Goal: Information Seeking & Learning: Learn about a topic

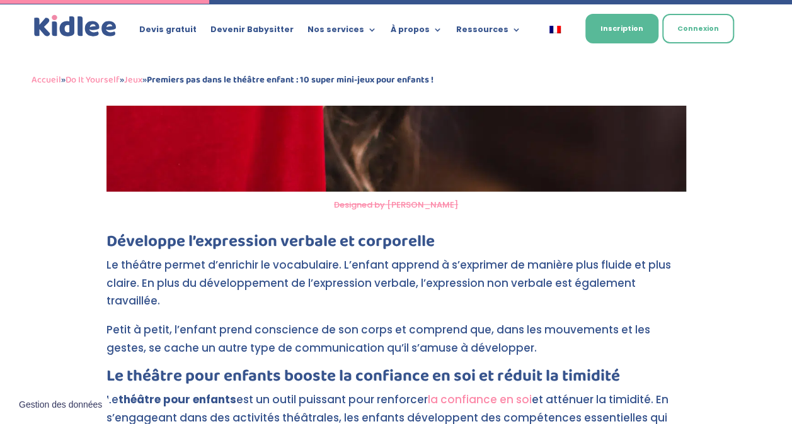
scroll to position [1479, 0]
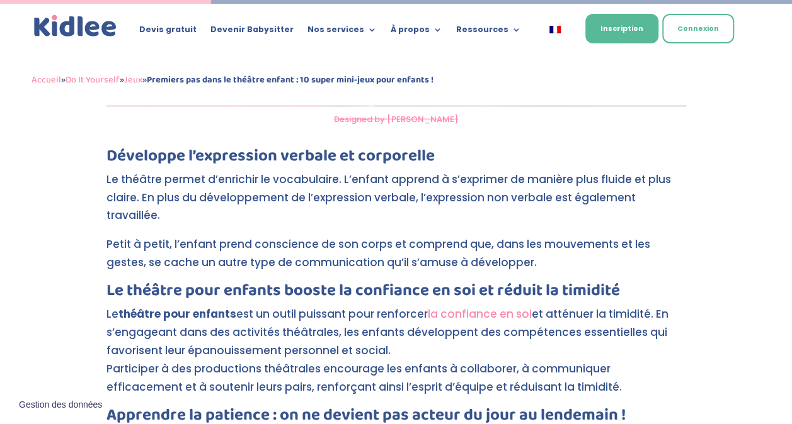
click at [416, 171] on p "Le théâtre permet d’enrichir le vocabulaire. L’enfant apprend à s’exprimer de m…" at bounding box center [395, 203] width 579 height 65
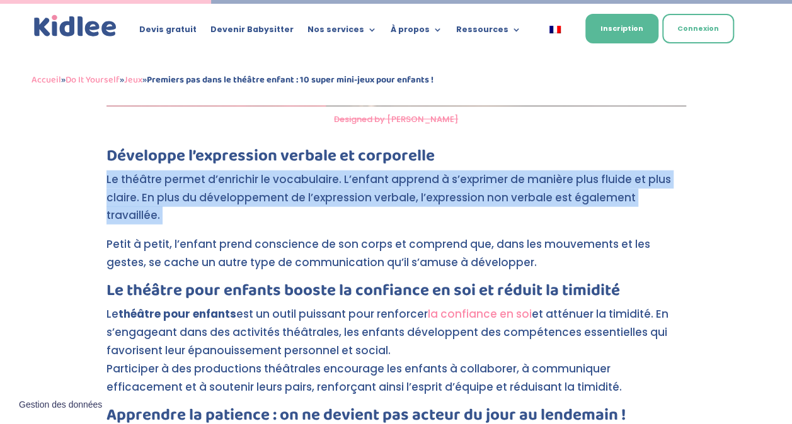
click at [416, 171] on p "Le théâtre permet d’enrichir le vocabulaire. L’enfant apprend à s’exprimer de m…" at bounding box center [395, 203] width 579 height 65
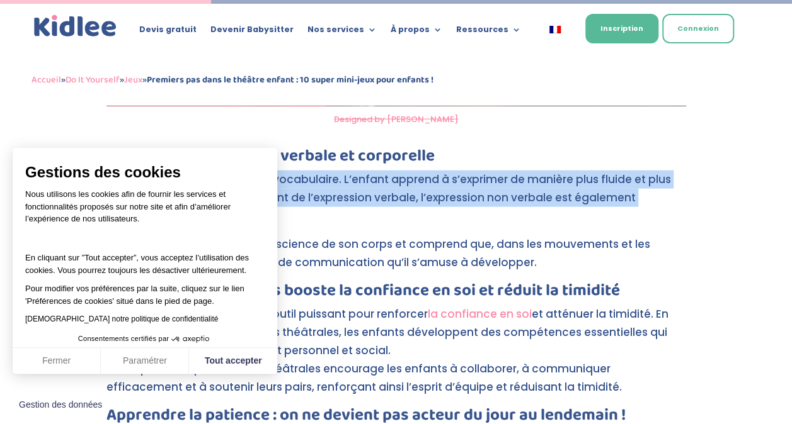
click at [416, 171] on p "Le théâtre permet d’enrichir le vocabulaire. L’enfant apprend à s’exprimer de m…" at bounding box center [395, 203] width 579 height 65
click at [258, 367] on button "Tout accepter" at bounding box center [233, 361] width 88 height 26
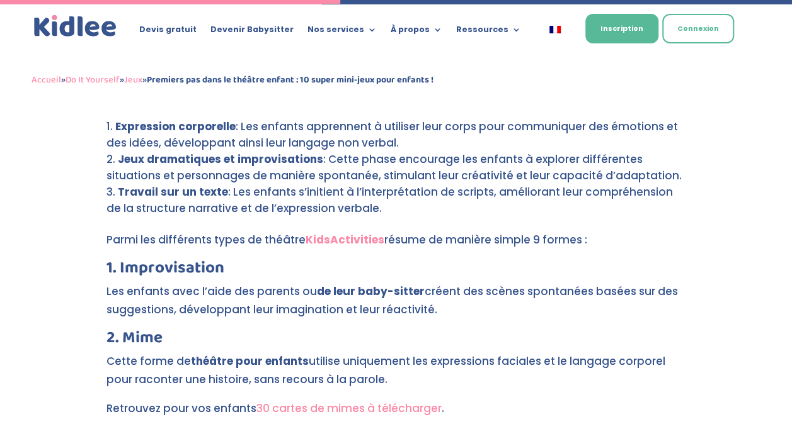
scroll to position [2385, 0]
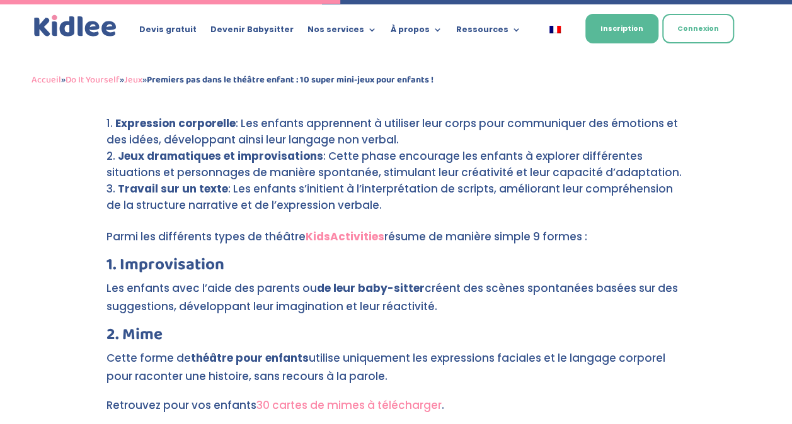
click at [356, 280] on p "Les enfants avec l’aide des parents ou de leur baby-sitter créent des scènes sp…" at bounding box center [395, 303] width 579 height 47
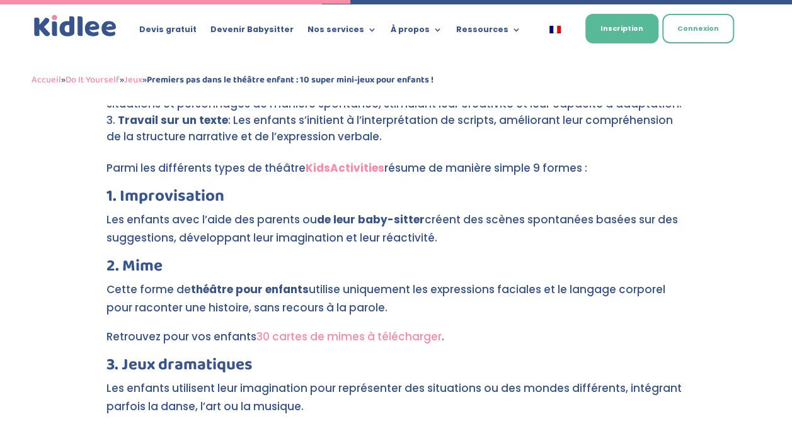
scroll to position [2455, 0]
click at [381, 329] on link "30 cartes de mimes à télécharger" at bounding box center [348, 336] width 185 height 15
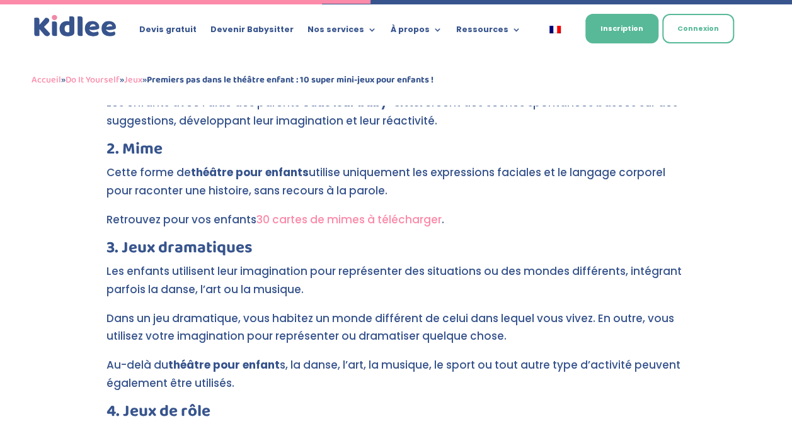
scroll to position [2594, 0]
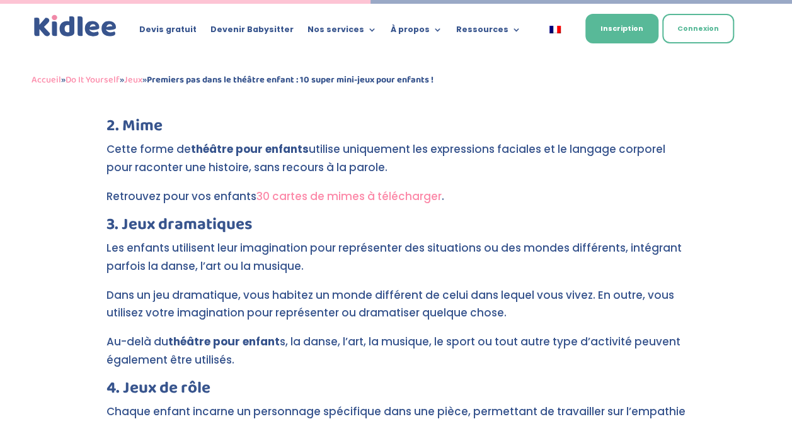
click at [387, 287] on p "Dans un jeu dramatique, vous habitez un monde différent de celui dans lequel vo…" at bounding box center [395, 310] width 579 height 47
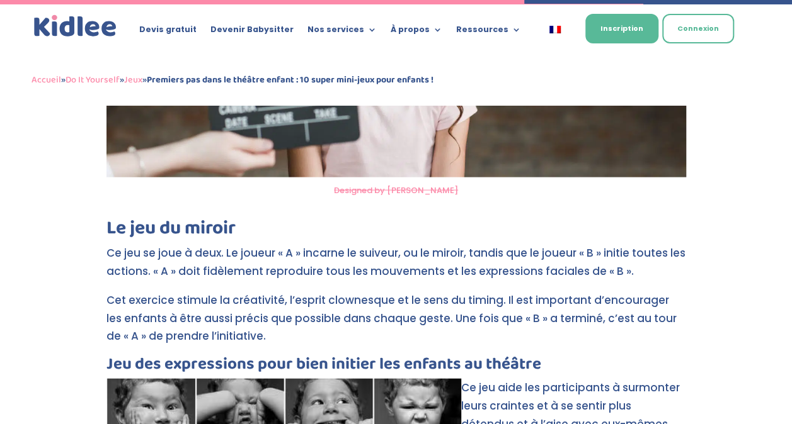
scroll to position [3679, 0]
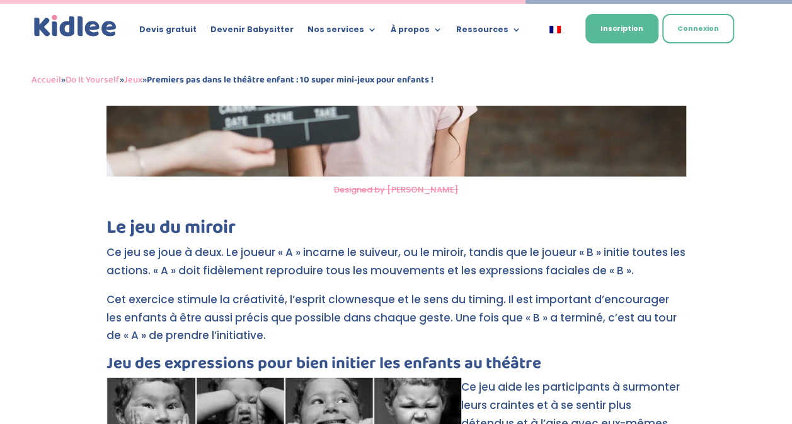
click at [385, 244] on p "Ce jeu se joue à deux. Le joueur « A » incarne le suiveur, ou le miroir, tandis…" at bounding box center [395, 267] width 579 height 47
drag, startPoint x: 385, startPoint y: 227, endPoint x: 309, endPoint y: 227, distance: 76.2
click at [309, 244] on p "Ce jeu se joue à deux. Le joueur « A » incarne le suiveur, ou le miroir, tandis…" at bounding box center [395, 267] width 579 height 47
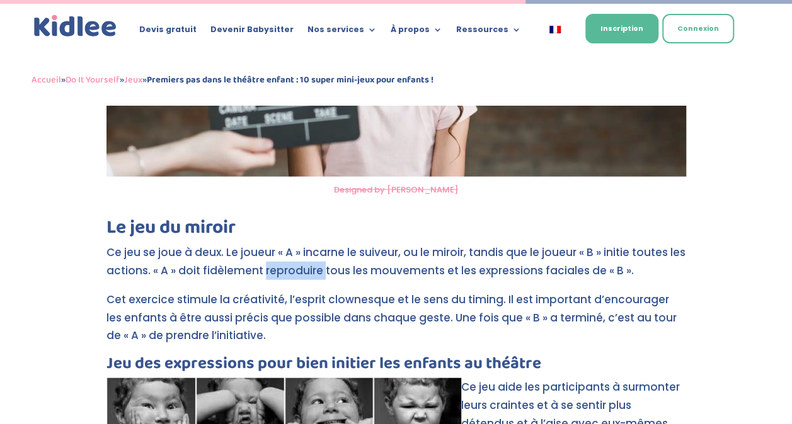
click at [309, 244] on p "Ce jeu se joue à deux. Le joueur « A » incarne le suiveur, ou le miroir, tandis…" at bounding box center [395, 267] width 579 height 47
click at [307, 291] on p "Cet exercice stimule la créativité, l’esprit clownesque et le sens du timing. I…" at bounding box center [395, 323] width 579 height 65
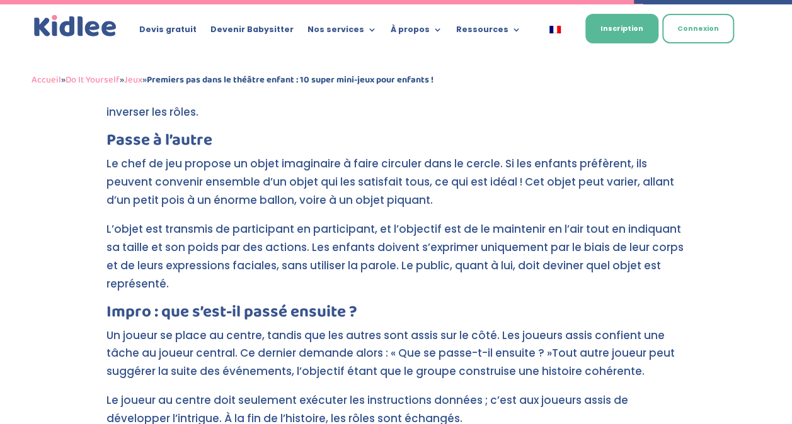
scroll to position [4445, 0]
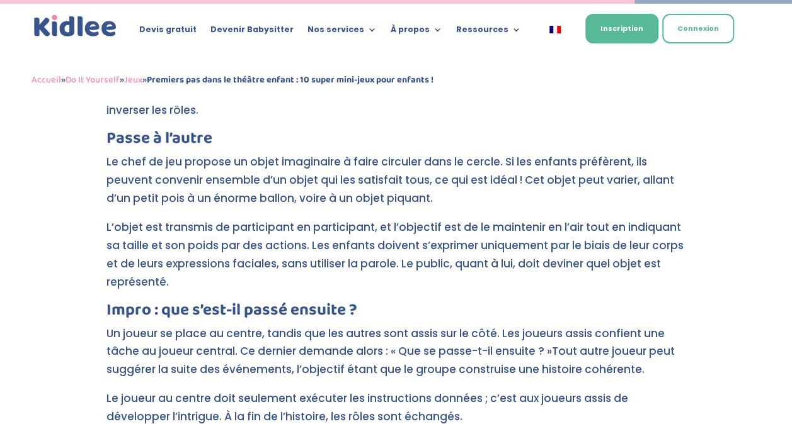
click at [395, 325] on p "Un joueur se place au centre, tandis que les autres sont assis sur le côté. Les…" at bounding box center [395, 357] width 579 height 65
drag, startPoint x: 395, startPoint y: 263, endPoint x: 392, endPoint y: 283, distance: 20.4
click at [392, 325] on p "Un joueur se place au centre, tandis que les autres sont assis sur le côté. Les…" at bounding box center [395, 357] width 579 height 65
click at [333, 325] on p "Un joueur se place au centre, tandis que les autres sont assis sur le côté. Les…" at bounding box center [395, 357] width 579 height 65
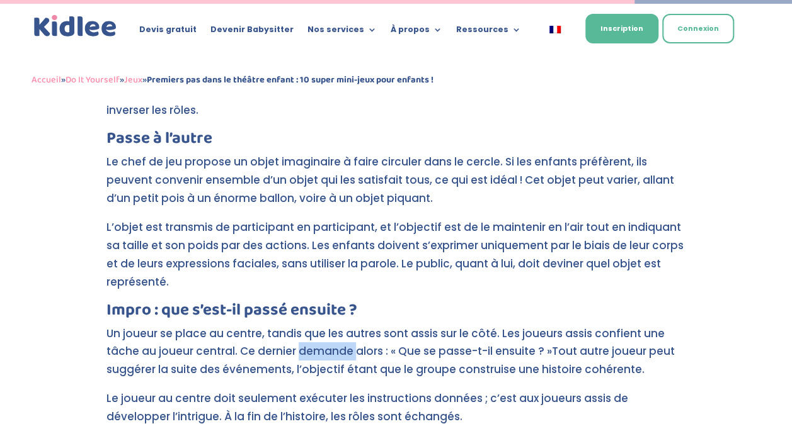
click at [333, 325] on p "Un joueur se place au centre, tandis que les autres sont assis sur le côté. Les…" at bounding box center [395, 357] width 579 height 65
drag, startPoint x: 333, startPoint y: 280, endPoint x: 322, endPoint y: 310, distance: 32.3
click at [322, 325] on p "Un joueur se place au centre, tandis que les autres sont assis sur le côté. Les…" at bounding box center [395, 357] width 579 height 65
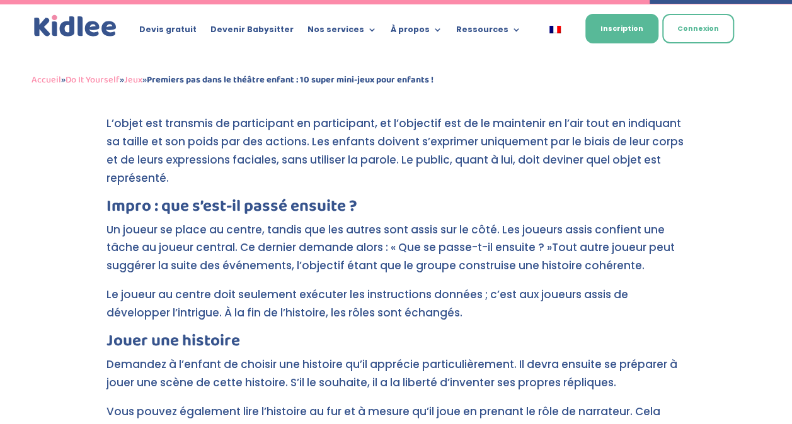
scroll to position [4549, 0]
click at [322, 355] on p "Demandez à l’enfant de choisir une histoire qu’il apprécie particulièrement. Il…" at bounding box center [395, 378] width 579 height 47
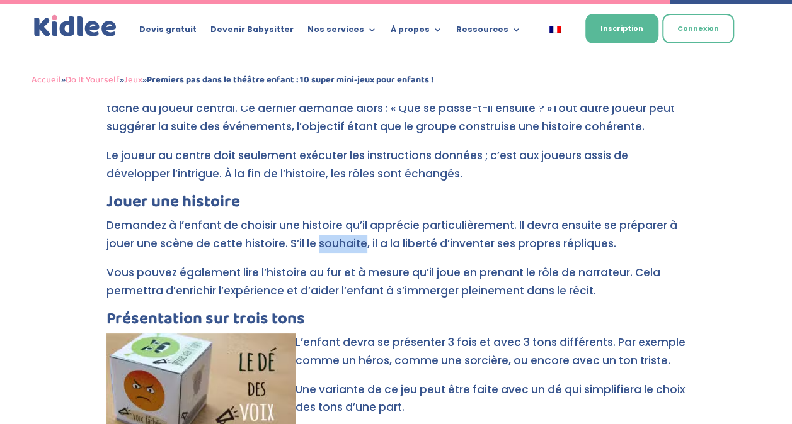
scroll to position [4689, 0]
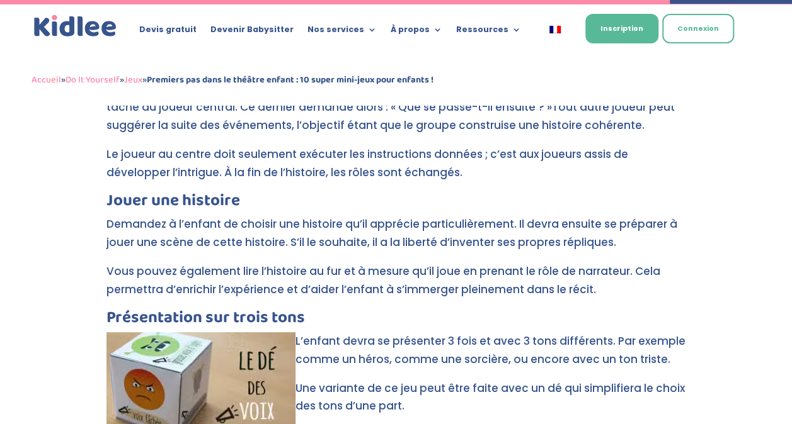
click at [398, 380] on p "Une variante de ce jeu peut être faite avec un dé qui simplifiera le choix des …" at bounding box center [395, 403] width 579 height 47
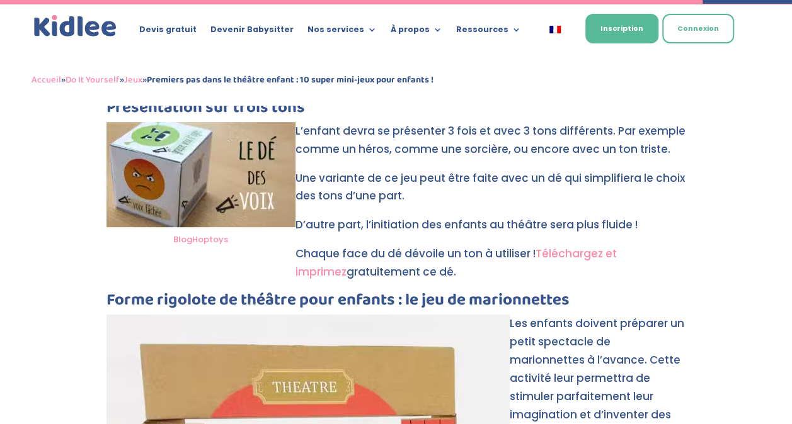
scroll to position [4941, 0]
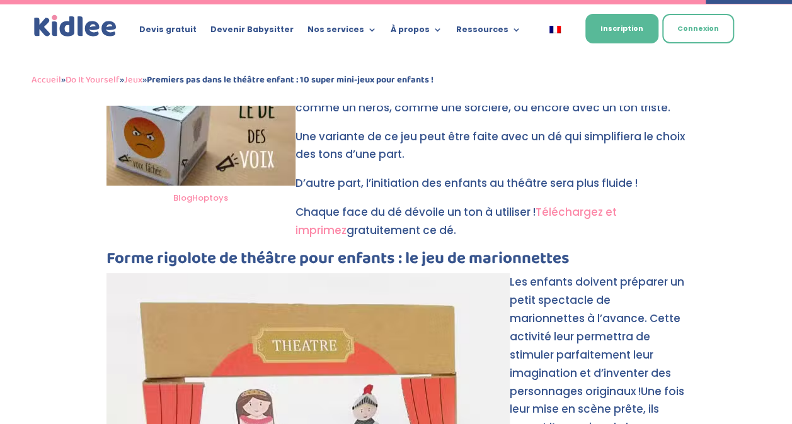
click at [597, 273] on p "Les enfants doivent préparer un petit spectacle de marionnettes à l’avance. Cet…" at bounding box center [395, 369] width 579 height 193
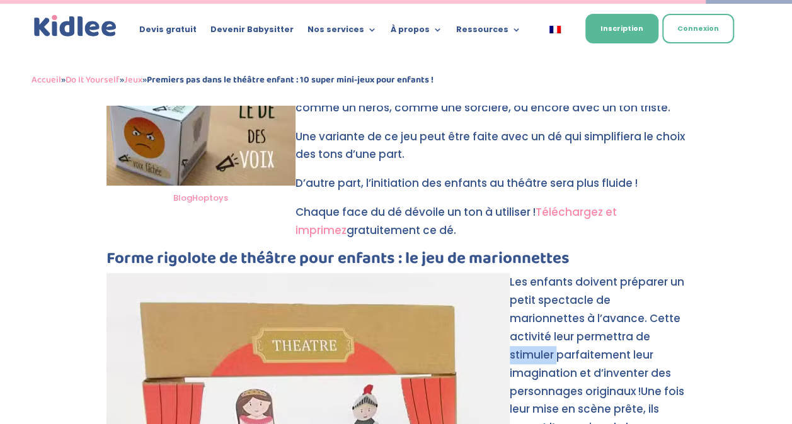
click at [597, 273] on p "Les enfants doivent préparer un petit spectacle de marionnettes à l’avance. Cet…" at bounding box center [395, 369] width 579 height 193
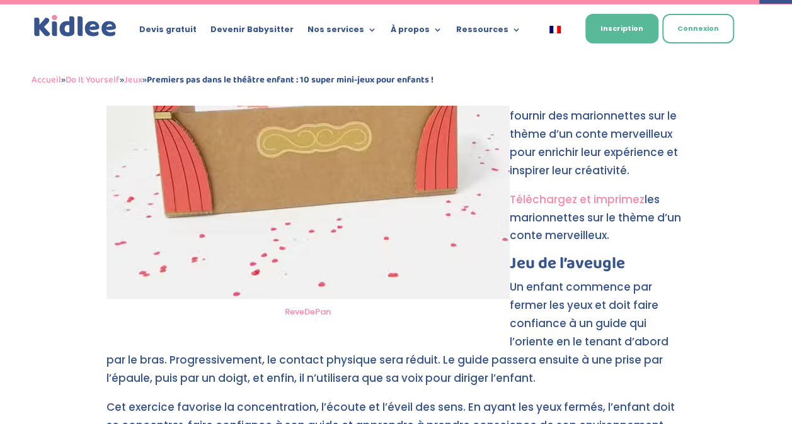
scroll to position [5511, 0]
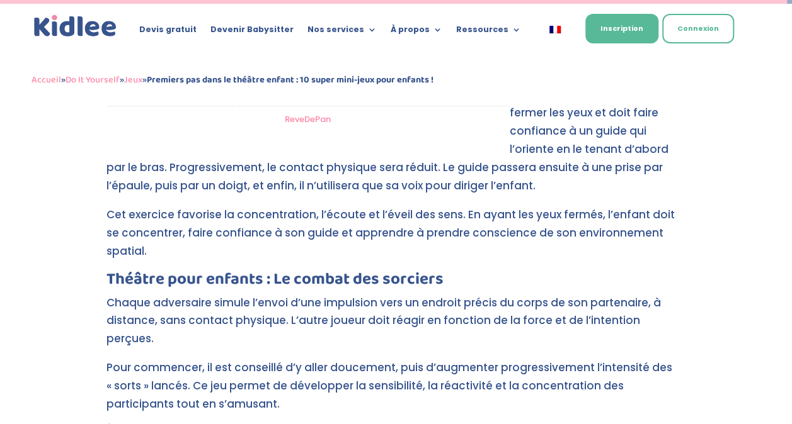
click at [375, 294] on p "Chaque adversaire simule l’envoi d’une impulsion vers un endroit précis du corp…" at bounding box center [395, 326] width 579 height 65
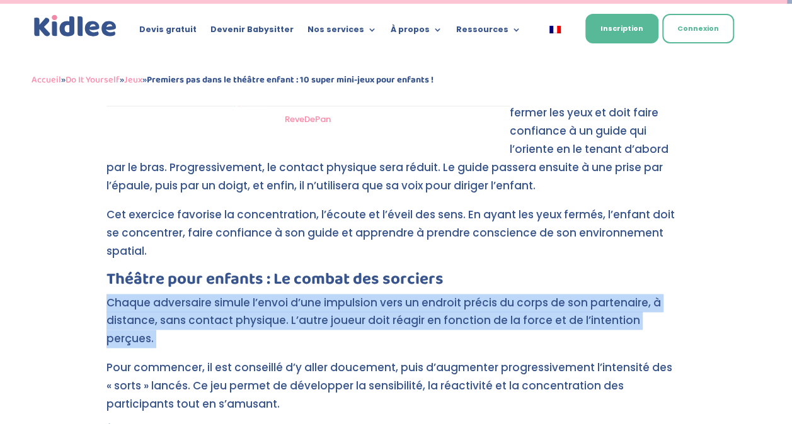
click at [375, 294] on p "Chaque adversaire simule l’envoi d’une impulsion vers un endroit précis du corp…" at bounding box center [395, 326] width 579 height 65
click at [373, 294] on p "Chaque adversaire simule l’envoi d’une impulsion vers un endroit précis du corp…" at bounding box center [395, 326] width 579 height 65
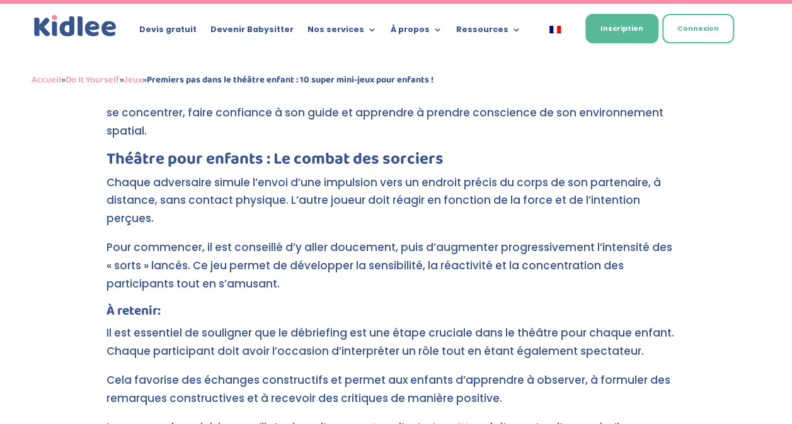
scroll to position [5632, 0]
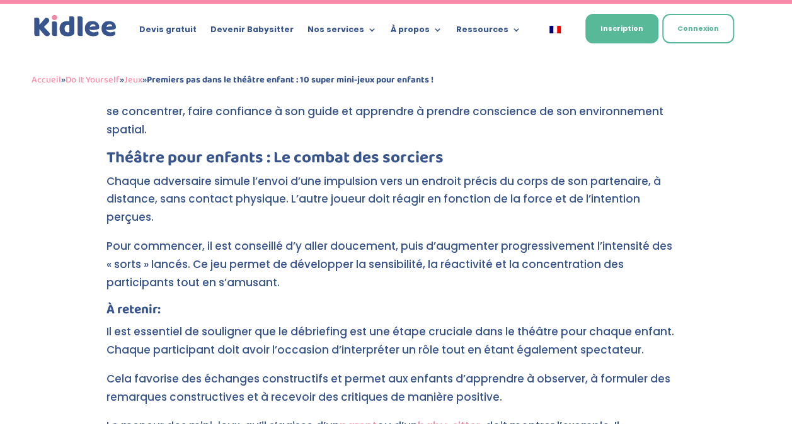
click at [373, 322] on p "Il est essentiel de souligner que le débriefing est une étape cruciale dans le …" at bounding box center [395, 345] width 579 height 47
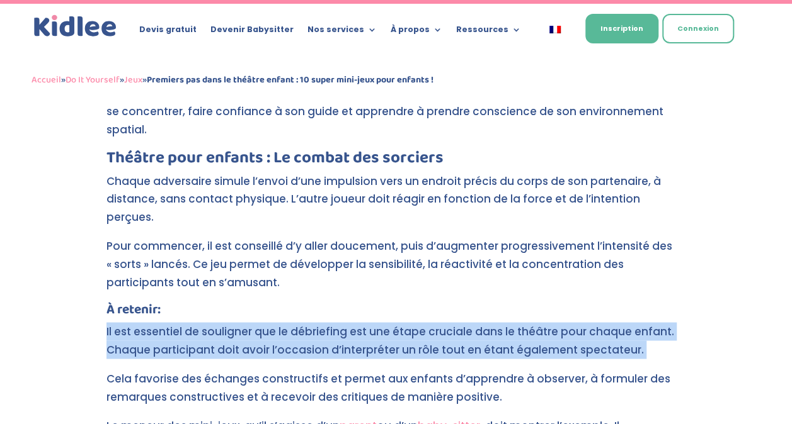
click at [373, 322] on p "Il est essentiel de souligner que le débriefing est une étape cruciale dans le …" at bounding box center [395, 345] width 579 height 47
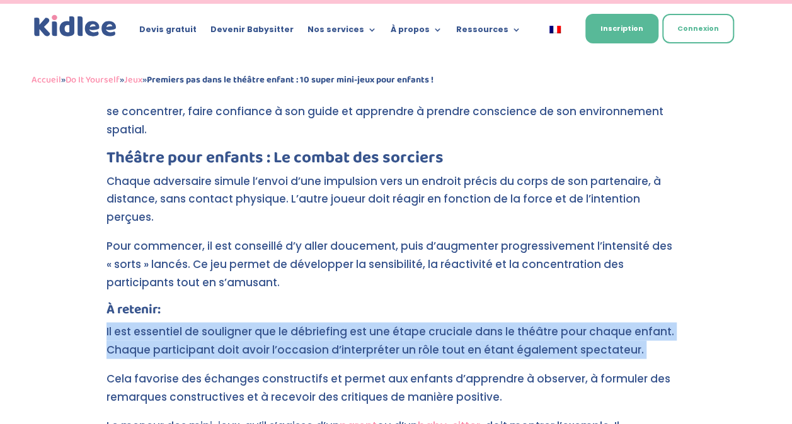
click at [373, 322] on p "Il est essentiel de souligner que le débriefing est une étape cruciale dans le …" at bounding box center [395, 345] width 579 height 47
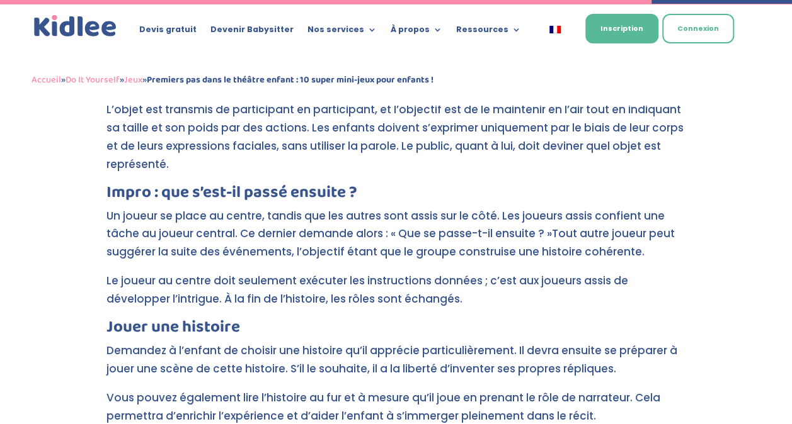
scroll to position [4564, 0]
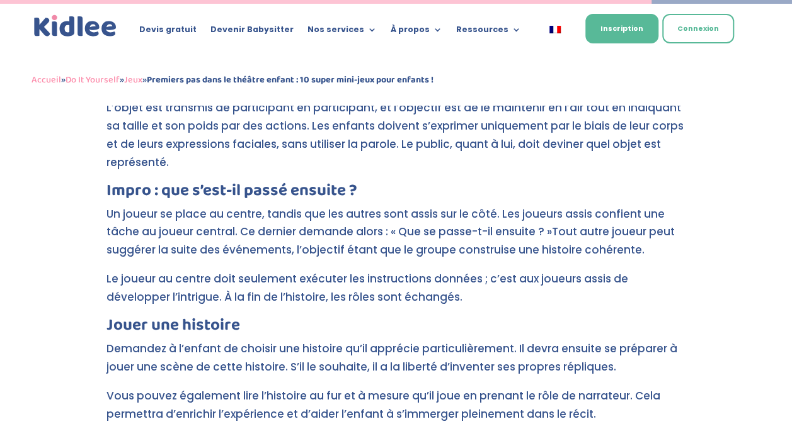
click at [411, 205] on p "Un joueur se place au centre, tandis que les autres sont assis sur le côté. Les…" at bounding box center [395, 237] width 579 height 65
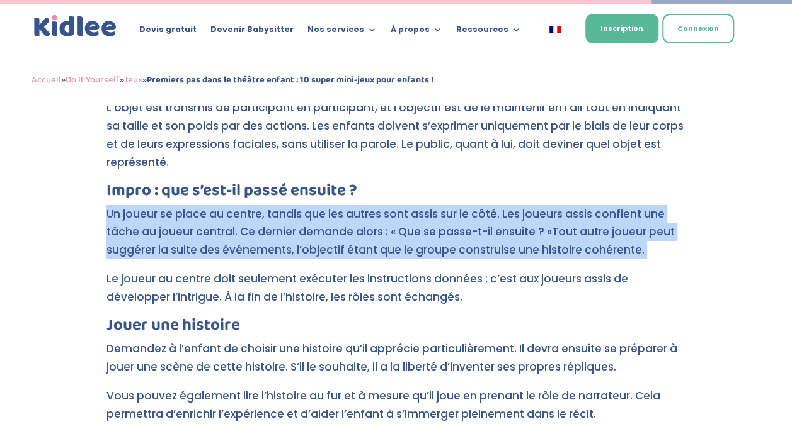
click at [411, 205] on p "Un joueur se place au centre, tandis que les autres sont assis sur le côté. Les…" at bounding box center [395, 237] width 579 height 65
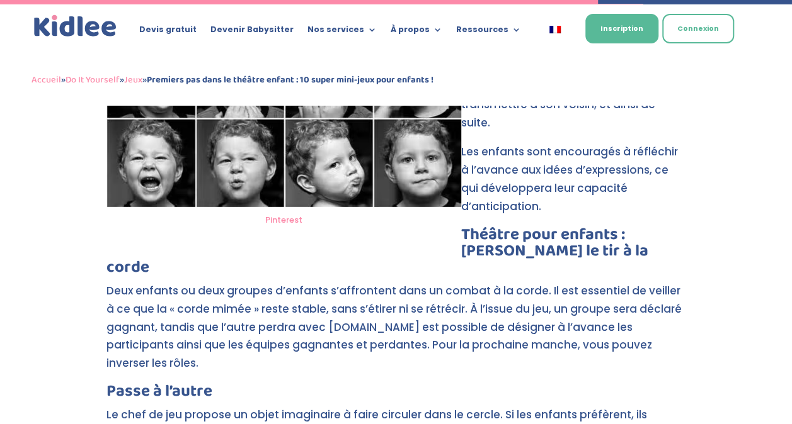
scroll to position [4188, 0]
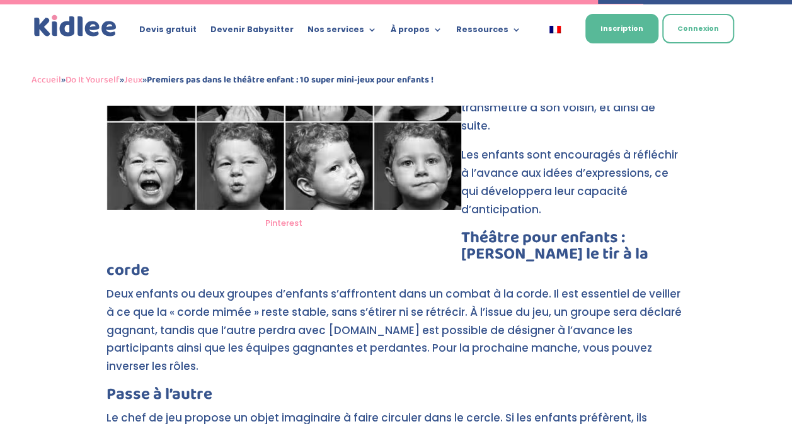
click at [543, 230] on h3 "Théâtre pour enfants : [PERSON_NAME] le tir à la corde" at bounding box center [395, 257] width 579 height 55
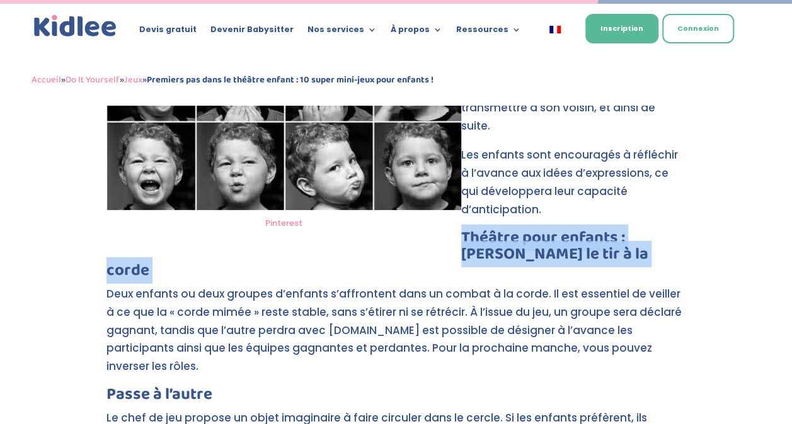
click at [543, 230] on h3 "Théâtre pour enfants : [PERSON_NAME] le tir à la corde" at bounding box center [395, 257] width 579 height 55
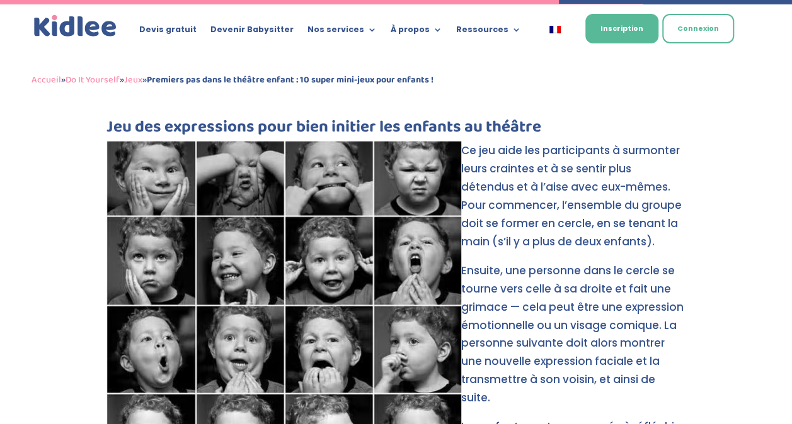
click at [543, 179] on p "Ce jeu aide les participants à surmonter leurs craintes et à se sentir plus dét…" at bounding box center [395, 202] width 579 height 120
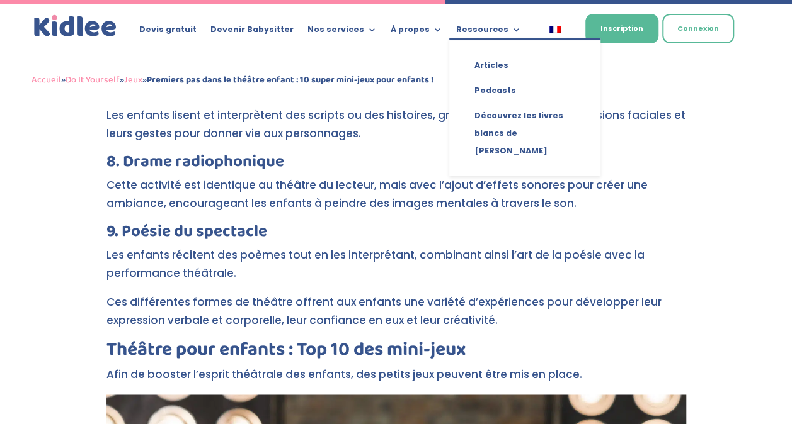
scroll to position [3108, 0]
